Goal: Navigation & Orientation: Find specific page/section

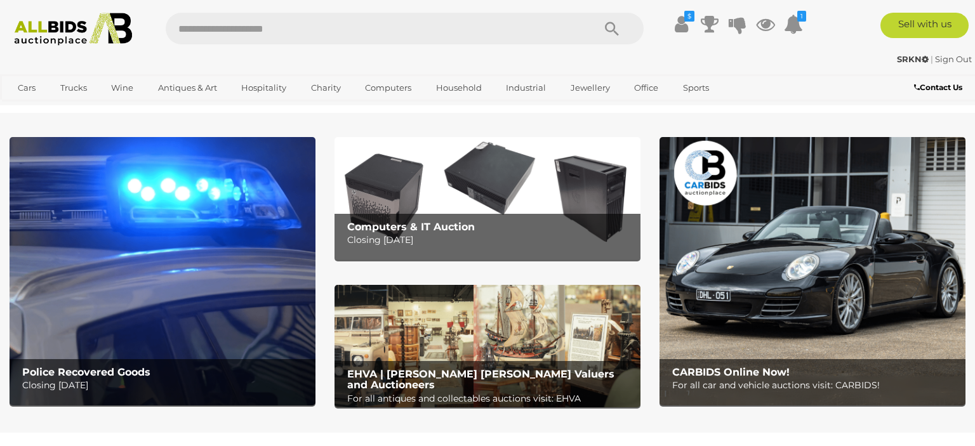
click at [479, 183] on img at bounding box center [488, 198] width 306 height 123
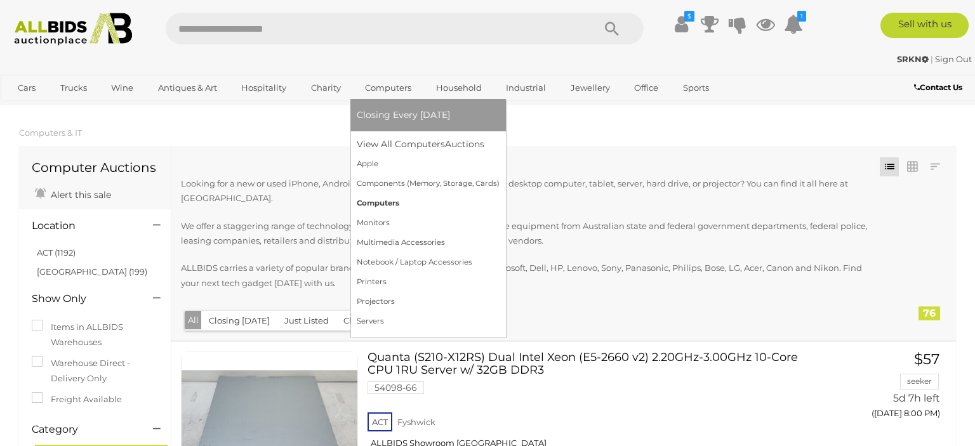
click at [387, 207] on link "Computers" at bounding box center [428, 204] width 143 height 20
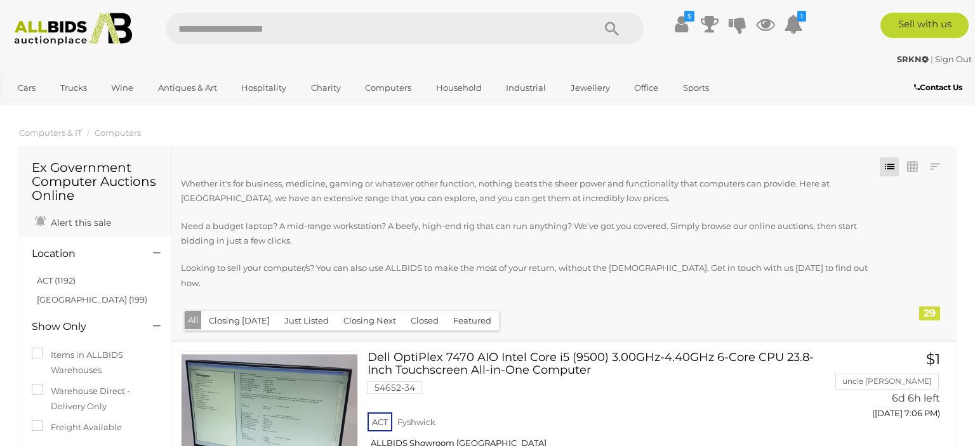
click at [428, 311] on button "Closed" at bounding box center [424, 321] width 43 height 20
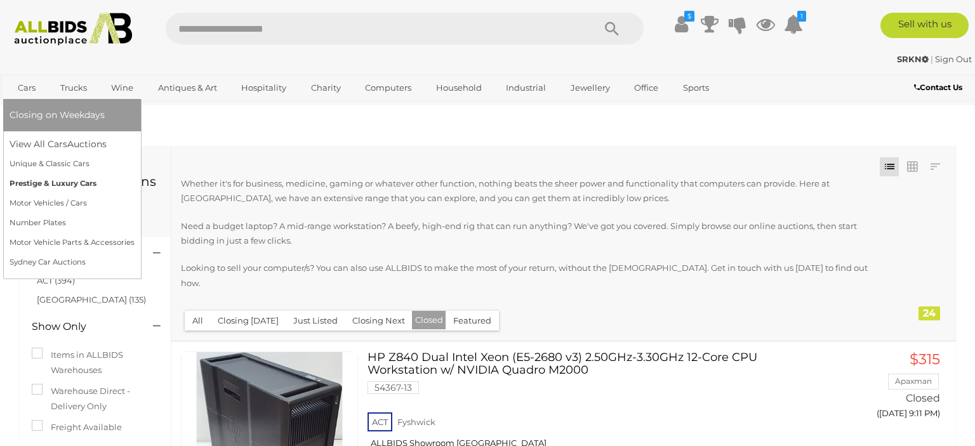
click at [60, 178] on link "Prestige & Luxury Cars" at bounding box center [72, 184] width 125 height 20
